Goal: Task Accomplishment & Management: Manage account settings

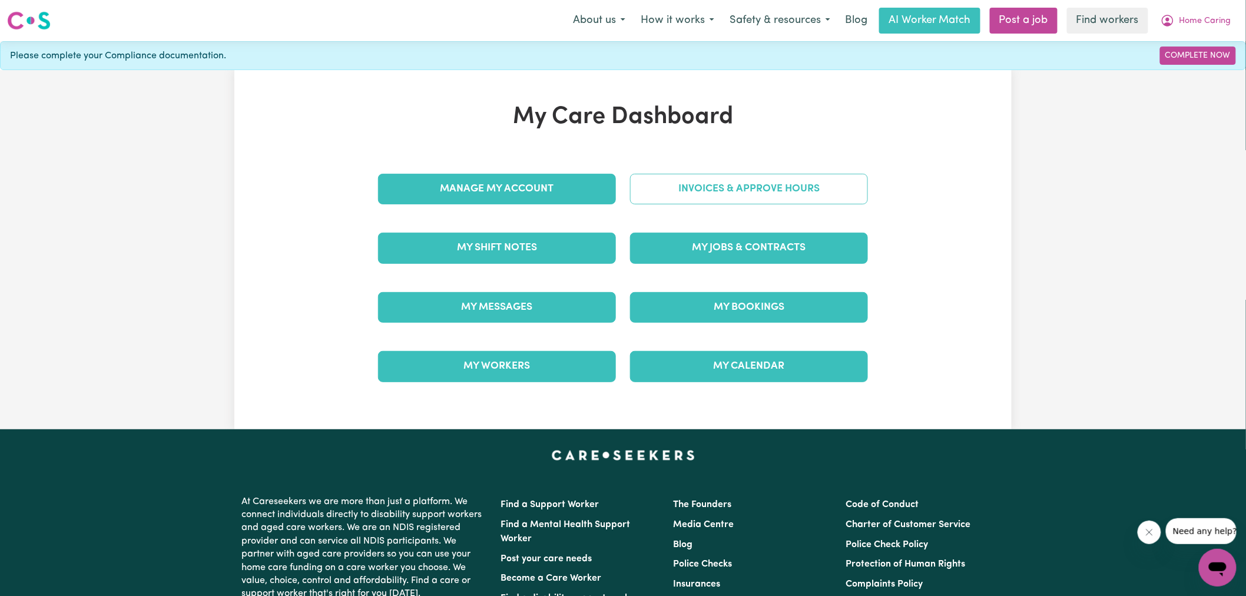
click at [650, 195] on link "Invoices & Approve Hours" at bounding box center [749, 189] width 238 height 31
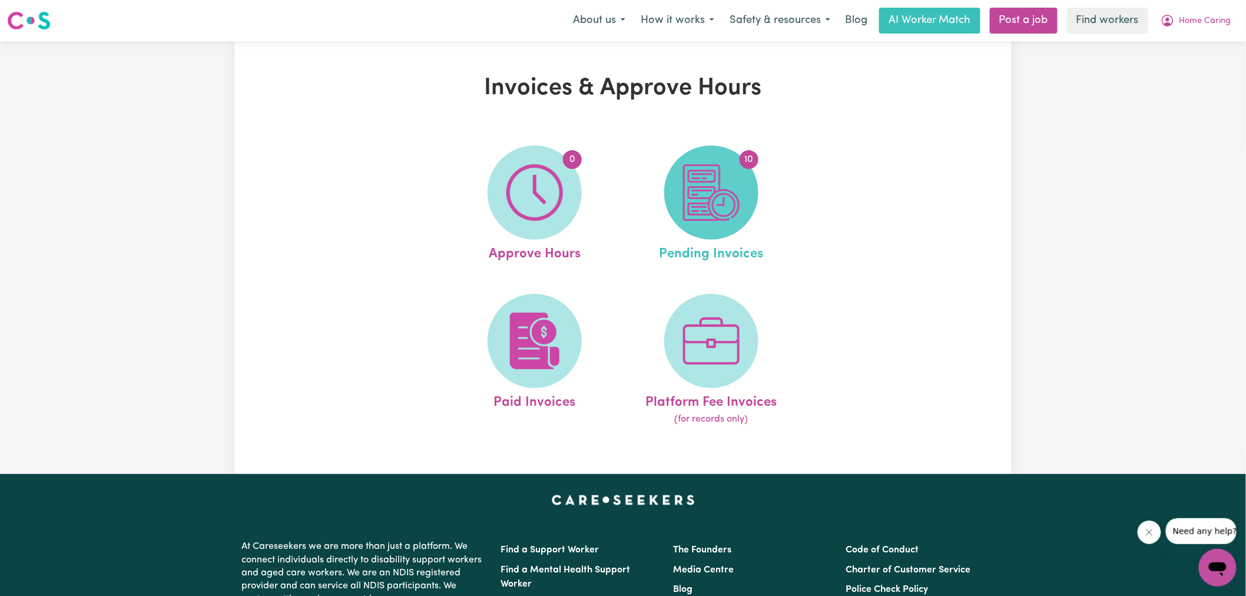
click at [692, 204] on img at bounding box center [711, 192] width 57 height 57
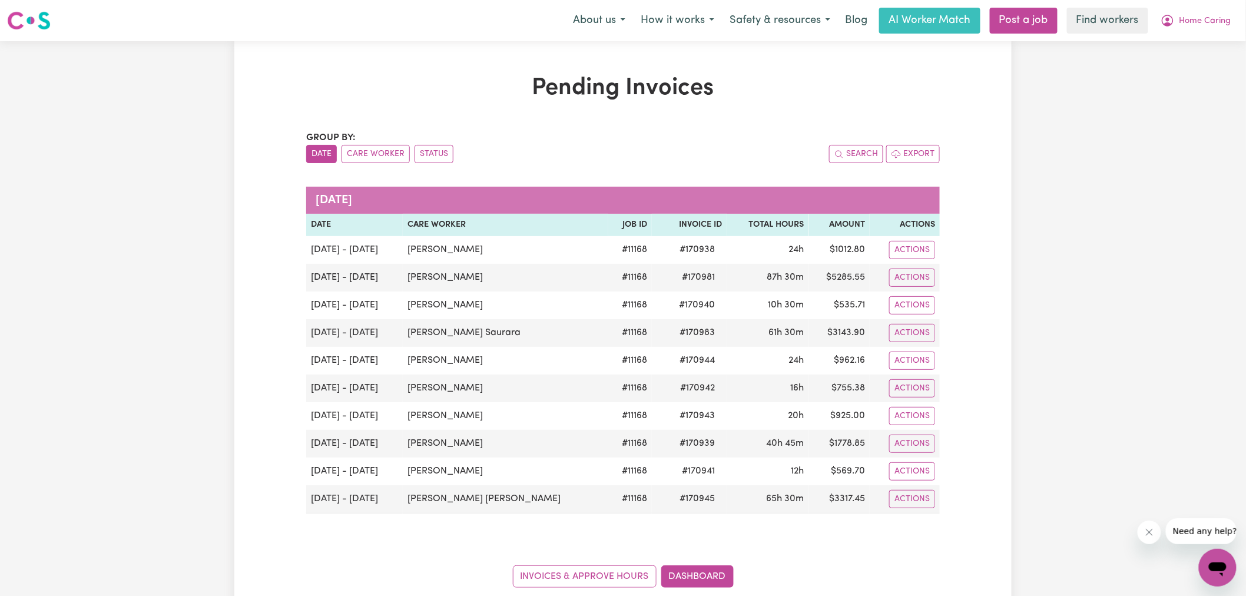
click at [454, 21] on div "Menu About us How it works Safety & resources Blog AI Worker Match Post a job F…" at bounding box center [623, 20] width 1246 height 27
click at [685, 573] on link "Dashboard" at bounding box center [697, 576] width 72 height 22
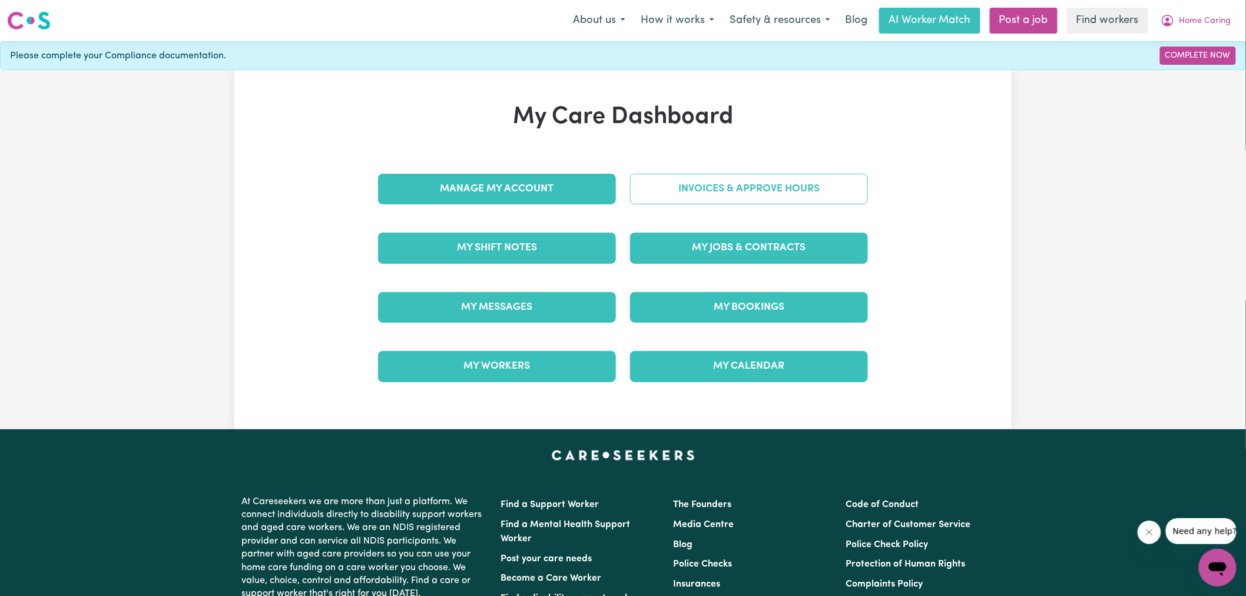
click at [691, 195] on link "Invoices & Approve Hours" at bounding box center [749, 189] width 238 height 31
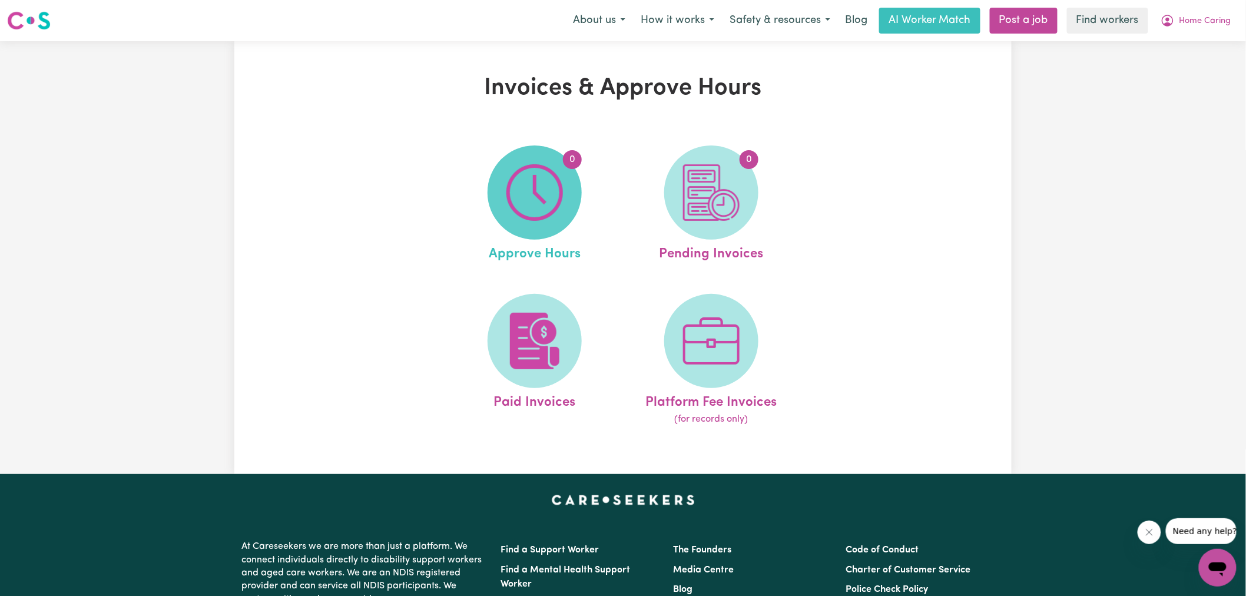
click at [549, 195] on img at bounding box center [534, 192] width 57 height 57
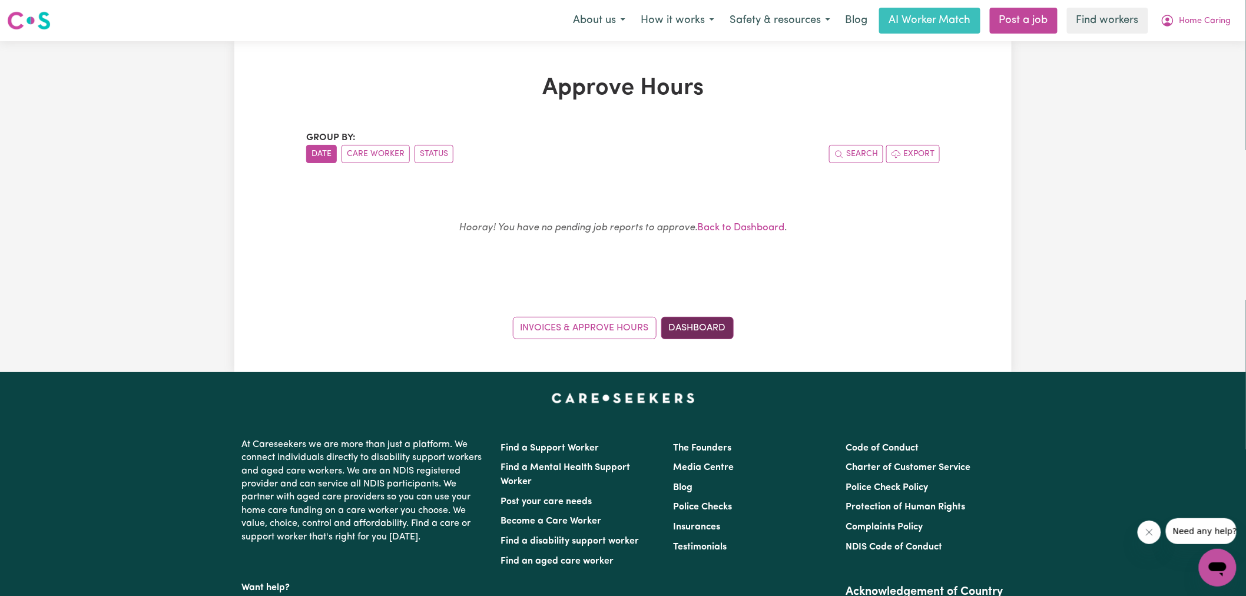
click at [687, 324] on link "Dashboard" at bounding box center [697, 328] width 72 height 22
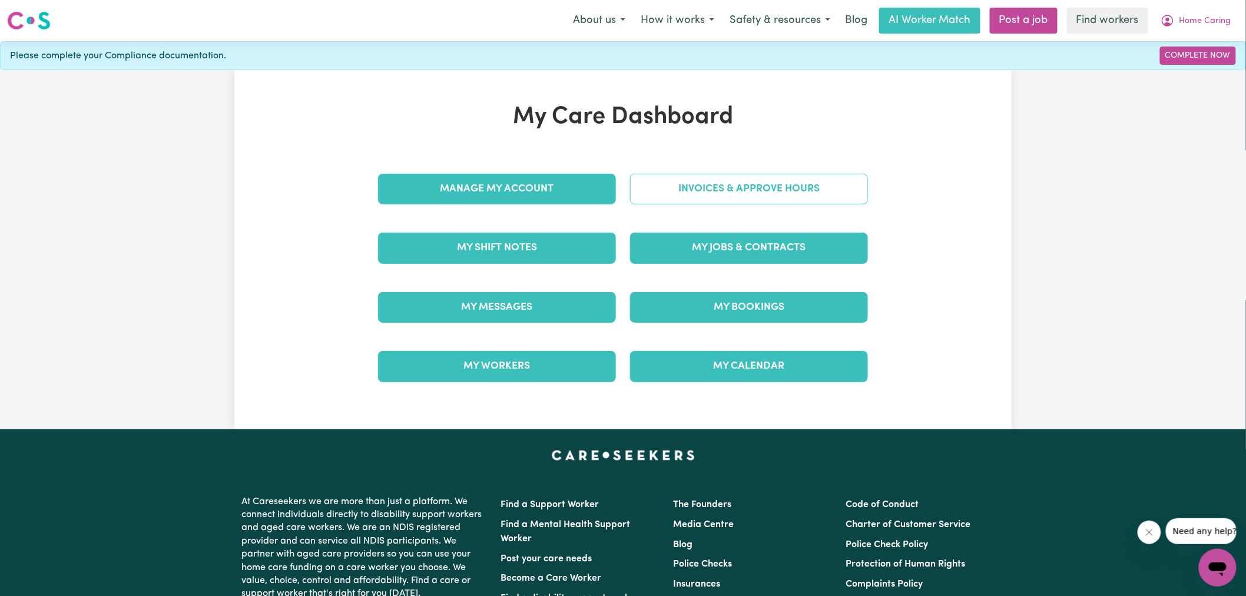
click at [699, 184] on link "Invoices & Approve Hours" at bounding box center [749, 189] width 238 height 31
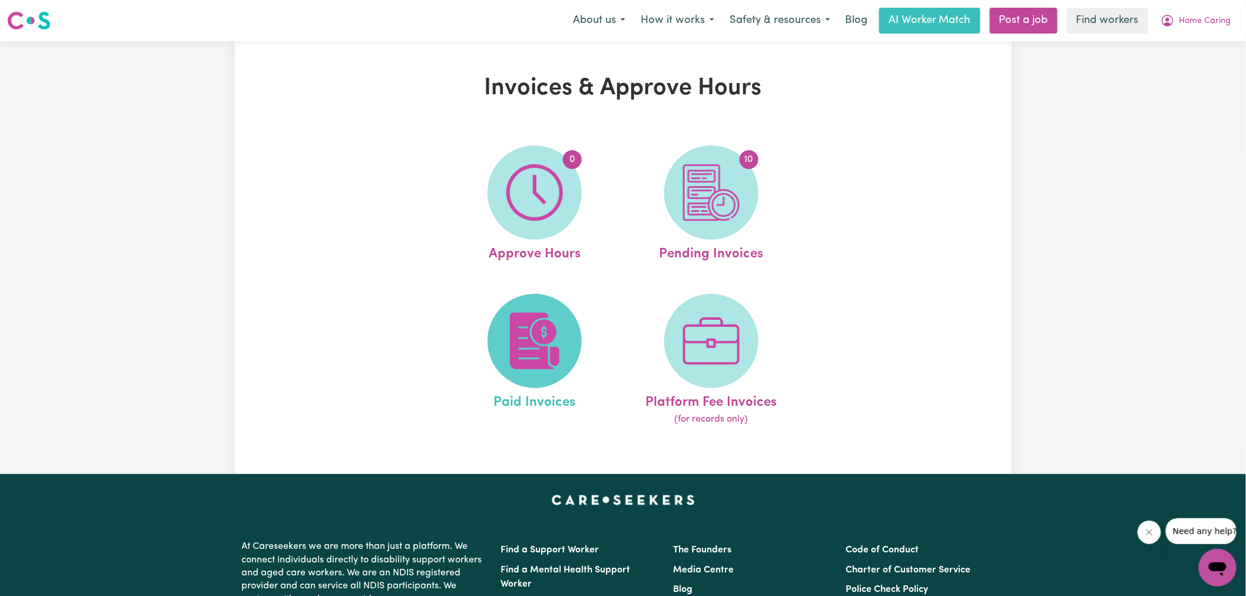
click at [544, 337] on img at bounding box center [534, 341] width 57 height 57
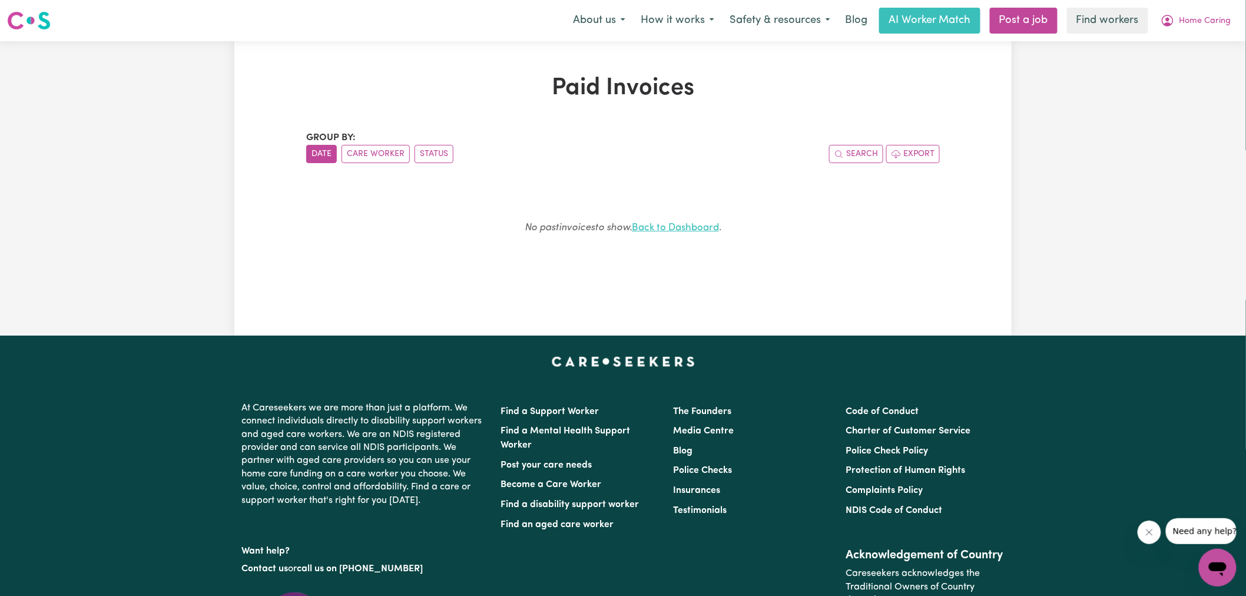
click at [675, 223] on link "Back to Dashboard" at bounding box center [675, 228] width 87 height 10
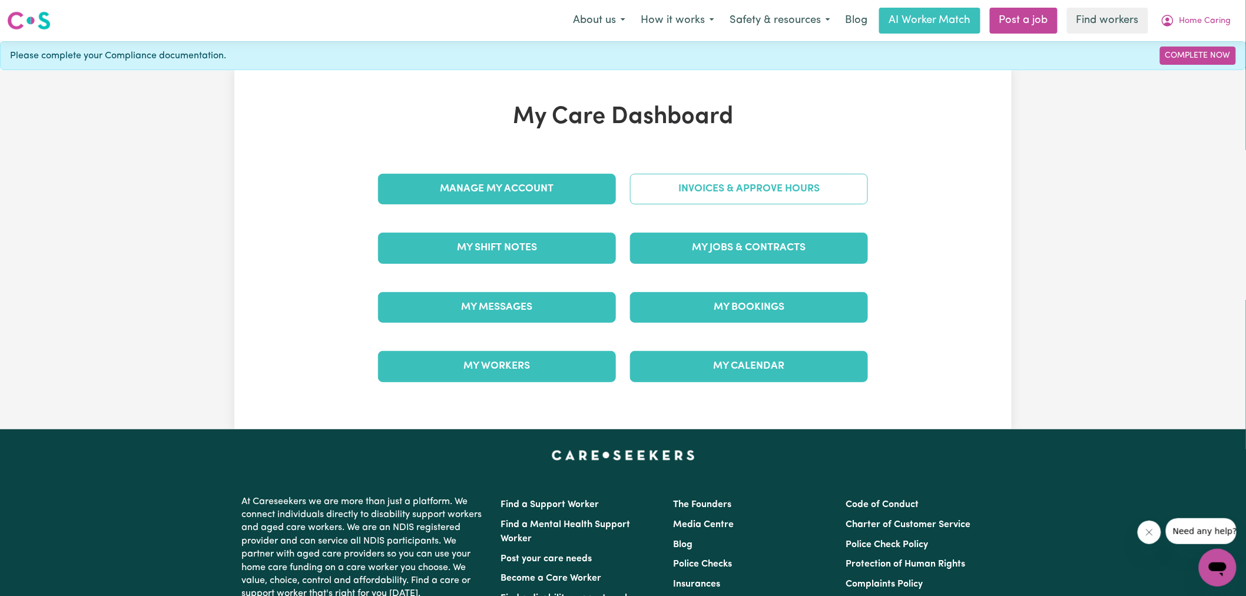
click at [675, 188] on link "Invoices & Approve Hours" at bounding box center [749, 189] width 238 height 31
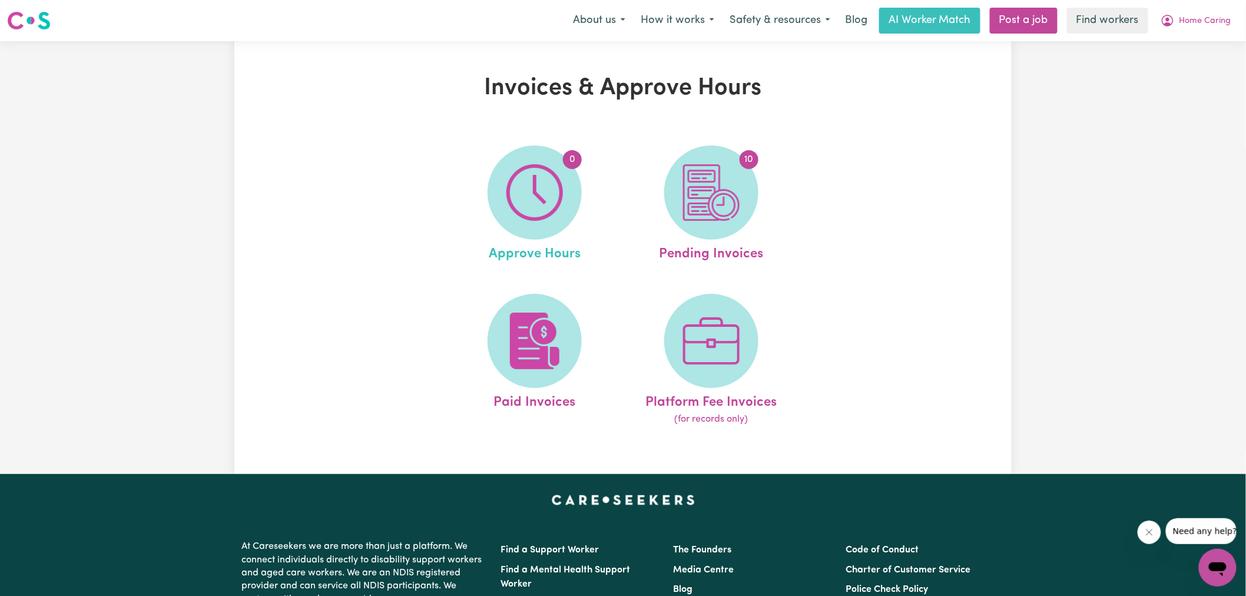
click at [579, 209] on link "0 Approve Hours" at bounding box center [535, 204] width 170 height 119
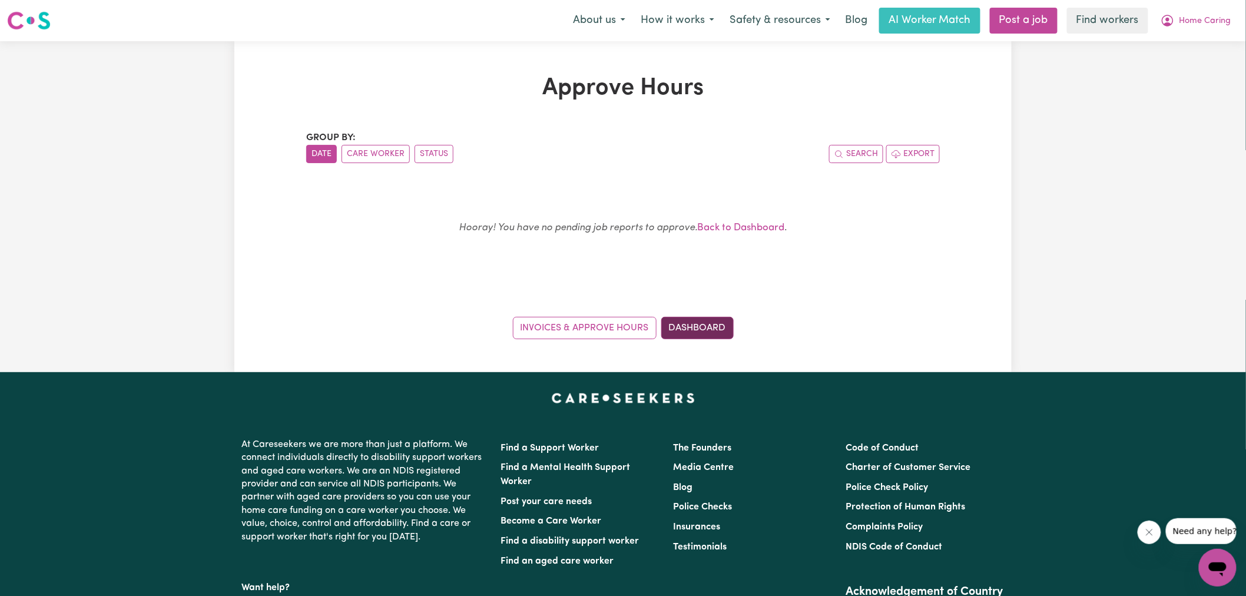
click at [703, 324] on link "Dashboard" at bounding box center [697, 328] width 72 height 22
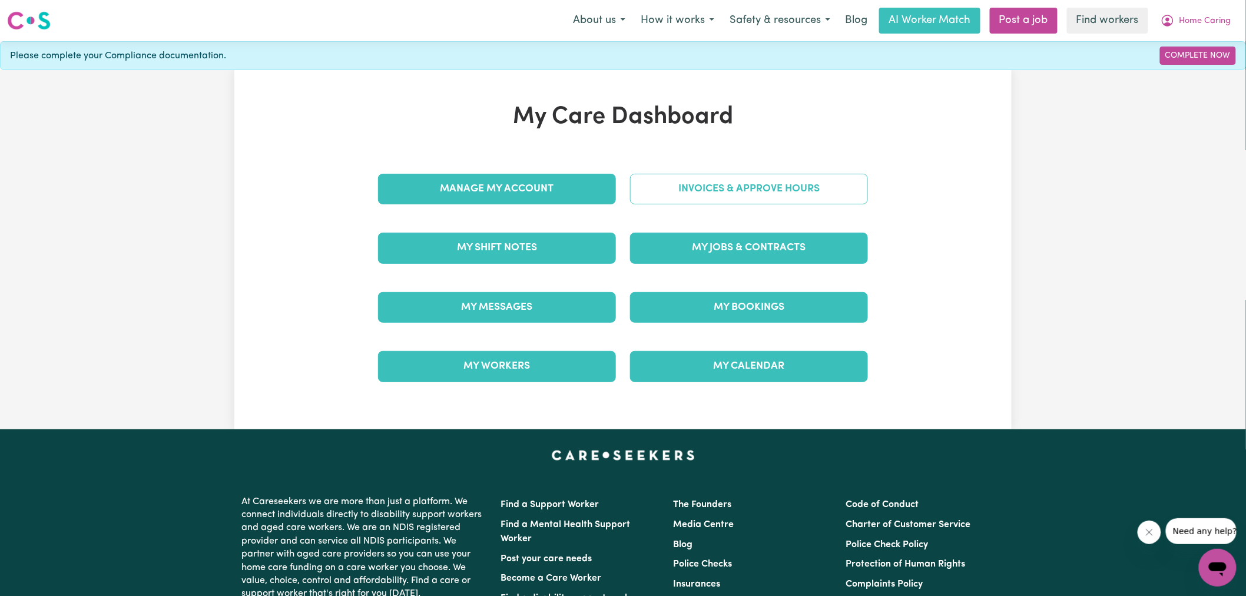
click at [720, 185] on link "Invoices & Approve Hours" at bounding box center [749, 189] width 238 height 31
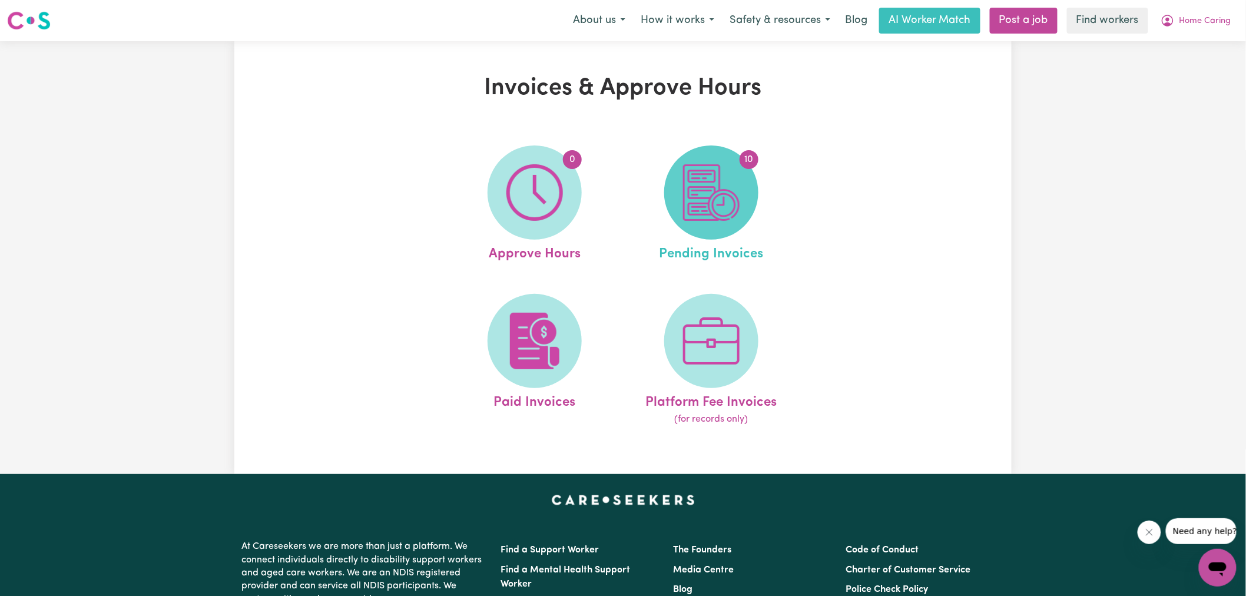
click at [725, 204] on img at bounding box center [711, 192] width 57 height 57
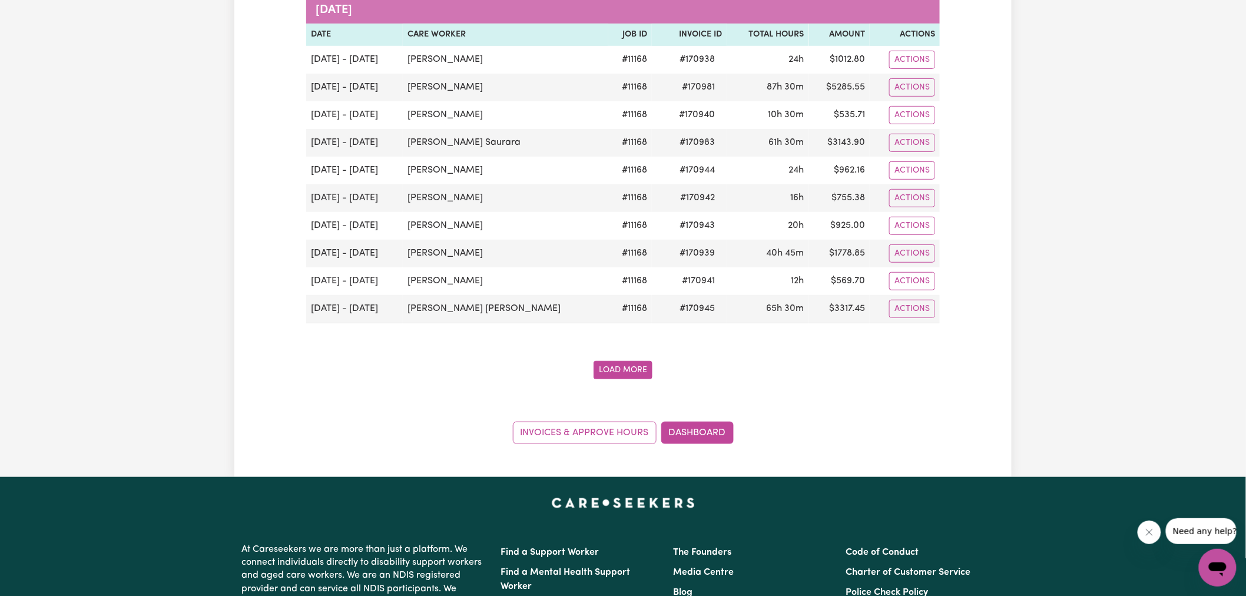
scroll to position [261, 0]
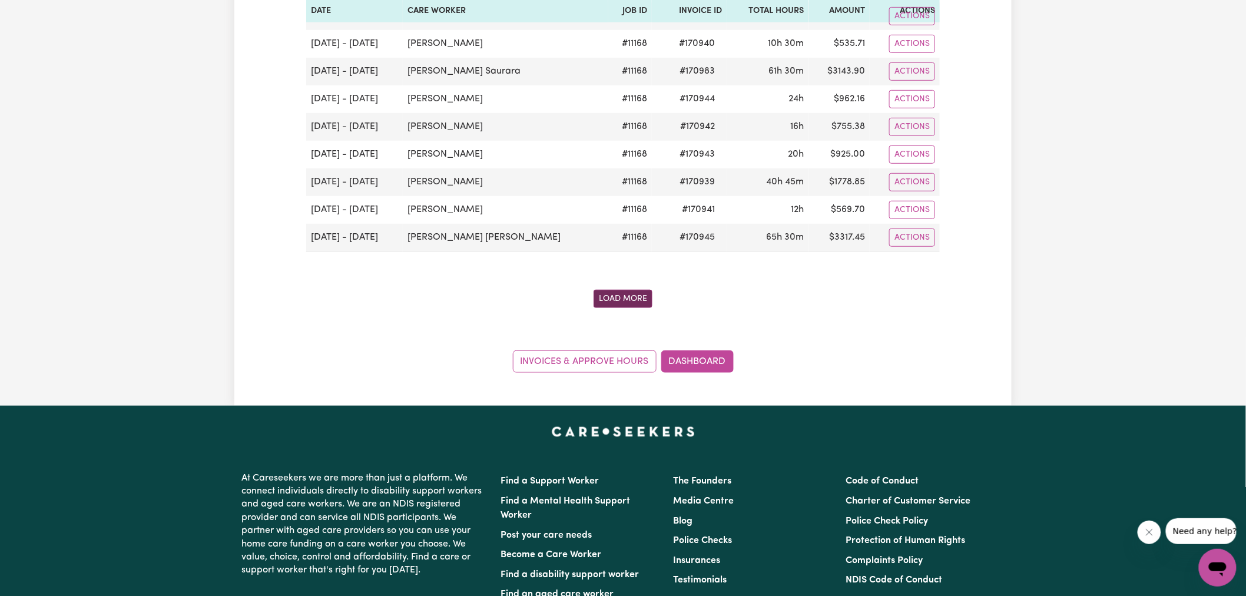
click at [630, 301] on button "Load More" at bounding box center [622, 299] width 59 height 18
